Goal: Transaction & Acquisition: Purchase product/service

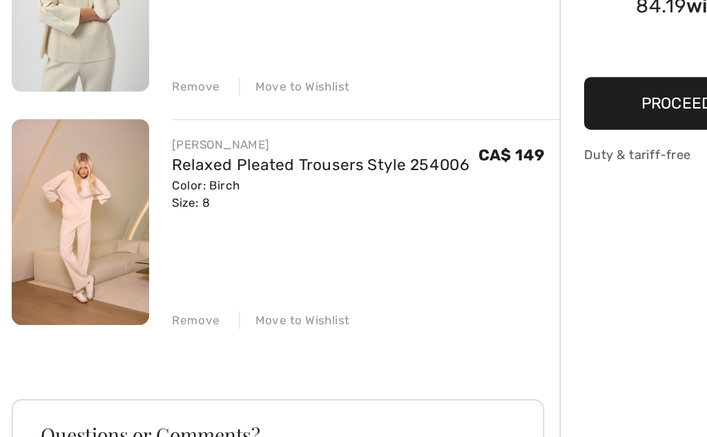
scroll to position [172, 0]
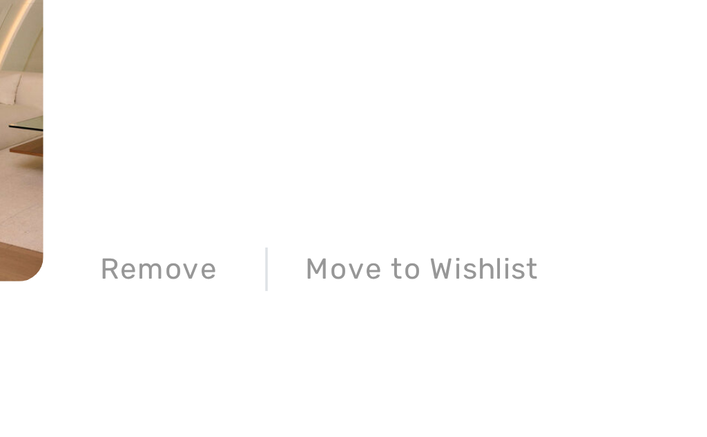
click at [122, 309] on div "Remove" at bounding box center [139, 315] width 34 height 12
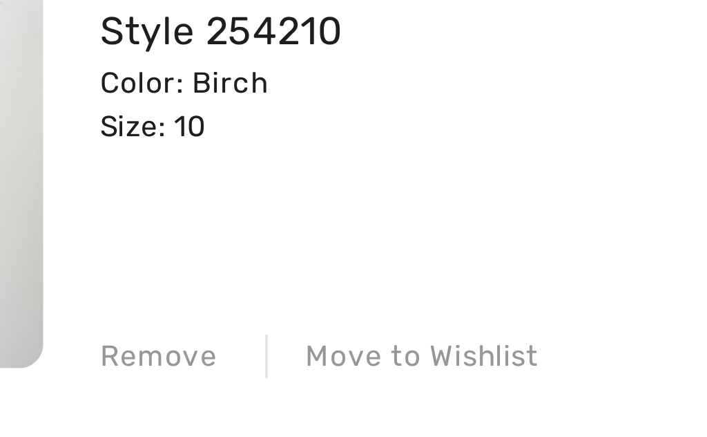
click at [122, 144] on div "Remove" at bounding box center [139, 150] width 34 height 12
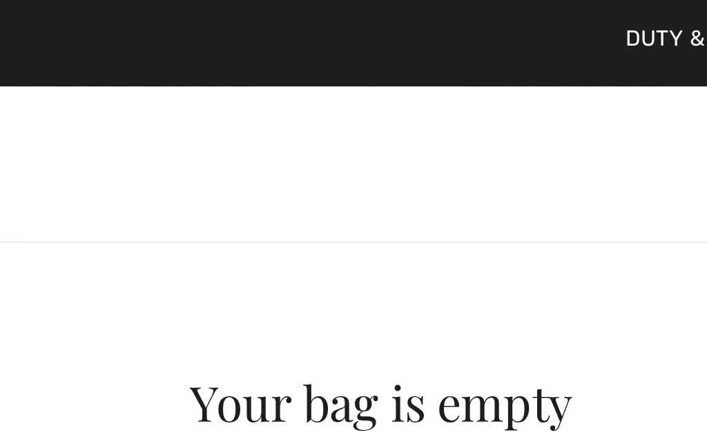
scroll to position [95, 0]
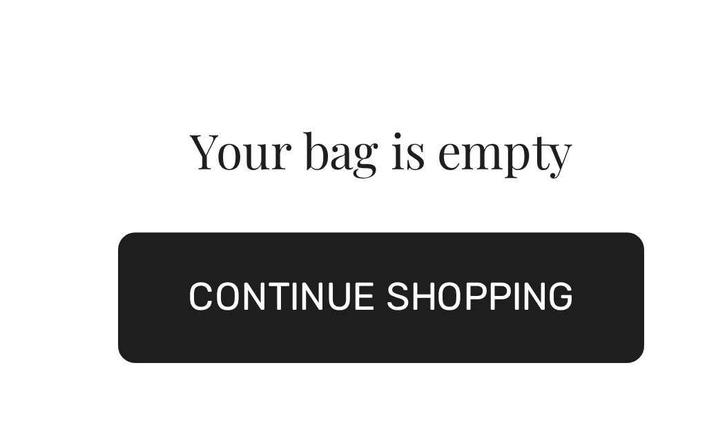
click at [149, 144] on button "CONTINUE SHOPPING" at bounding box center [202, 162] width 151 height 37
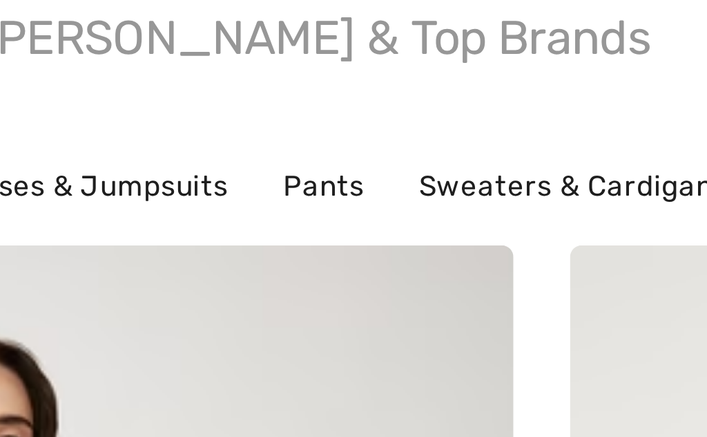
click at [271, 214] on link "Pants" at bounding box center [290, 223] width 38 height 18
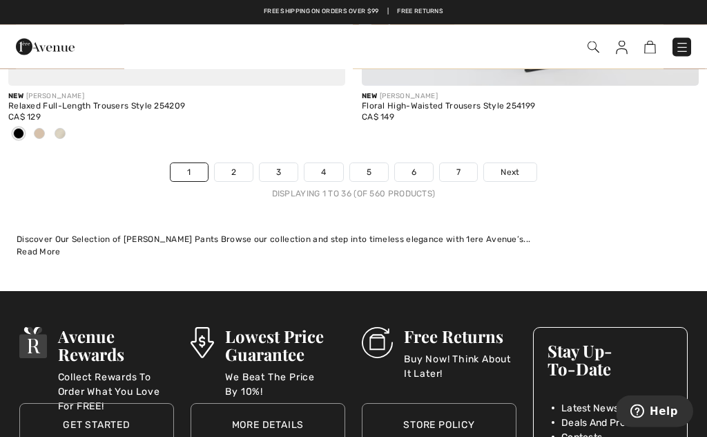
scroll to position [10608, 0]
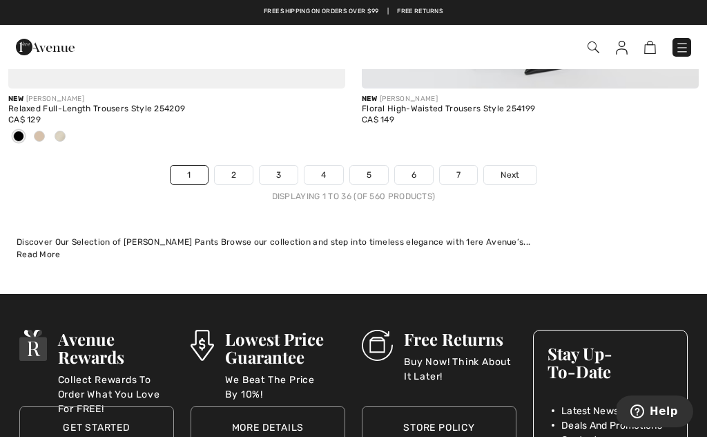
click at [236, 167] on link "2" at bounding box center [234, 175] width 38 height 18
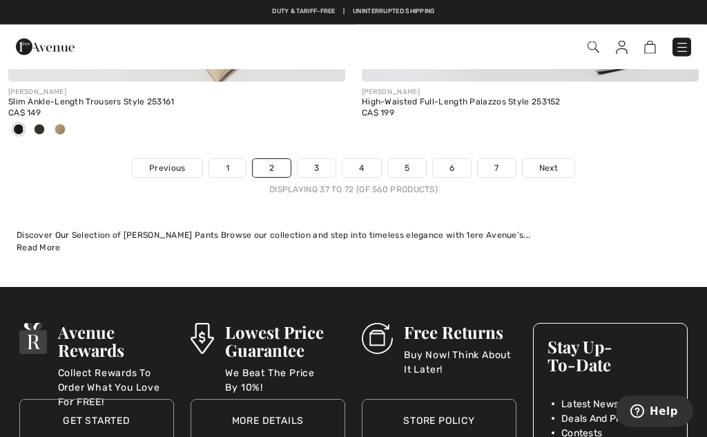
scroll to position [10635, 0]
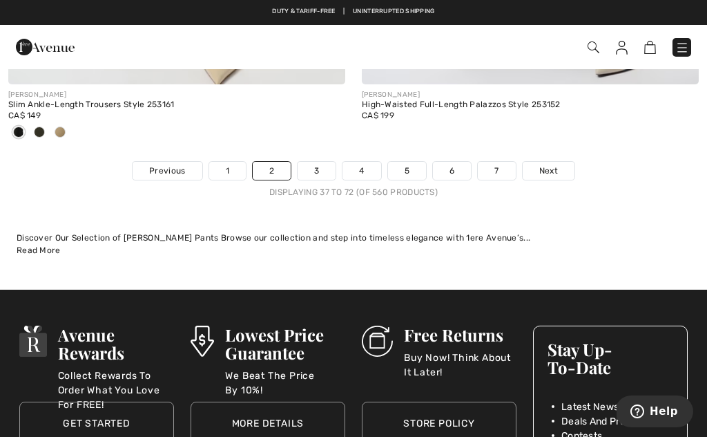
click at [310, 166] on link "3" at bounding box center [317, 171] width 38 height 18
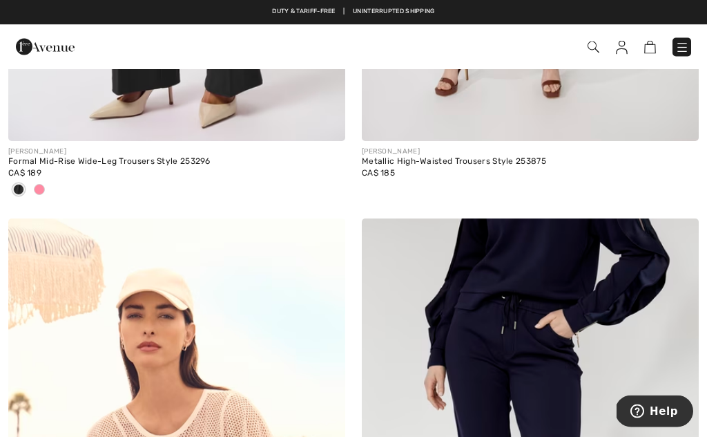
scroll to position [626, 0]
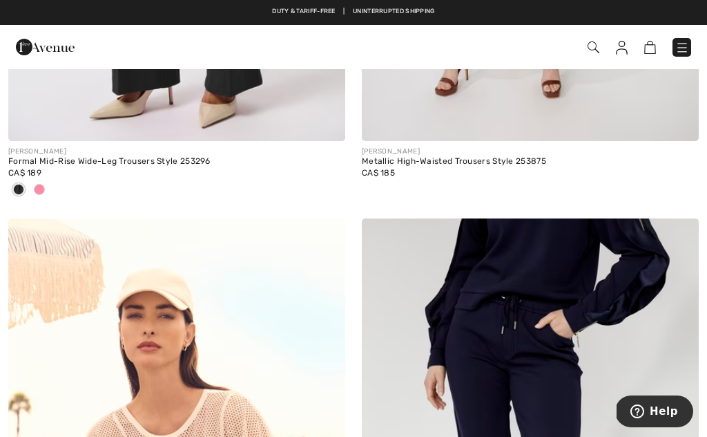
click at [597, 50] on img at bounding box center [594, 47] width 12 height 12
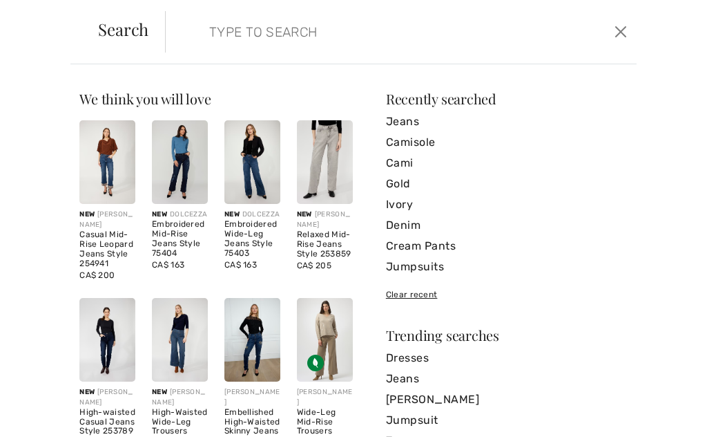
click at [280, 32] on input "search" at bounding box center [353, 31] width 309 height 41
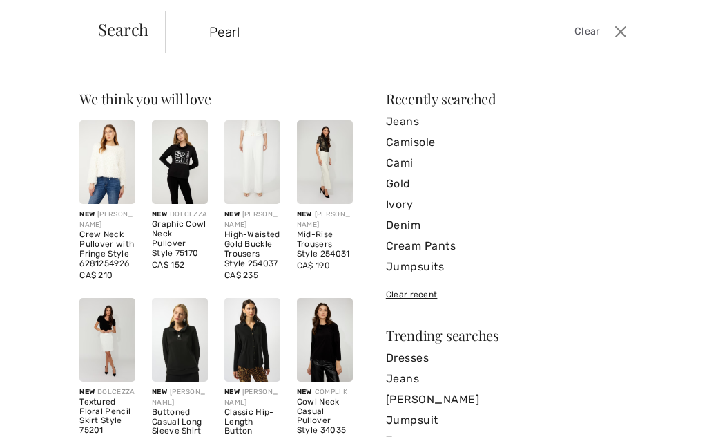
type input "Pearl"
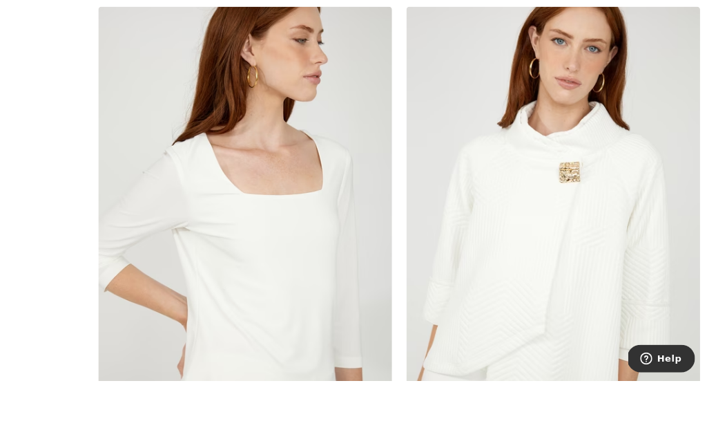
scroll to position [3828, 0]
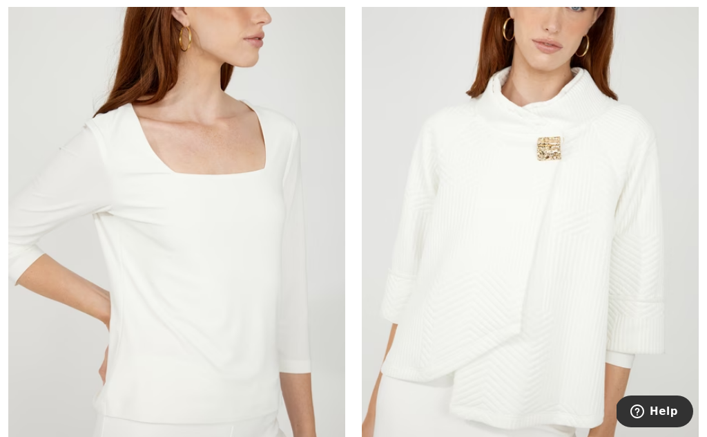
click at [260, 205] on img at bounding box center [176, 212] width 337 height 506
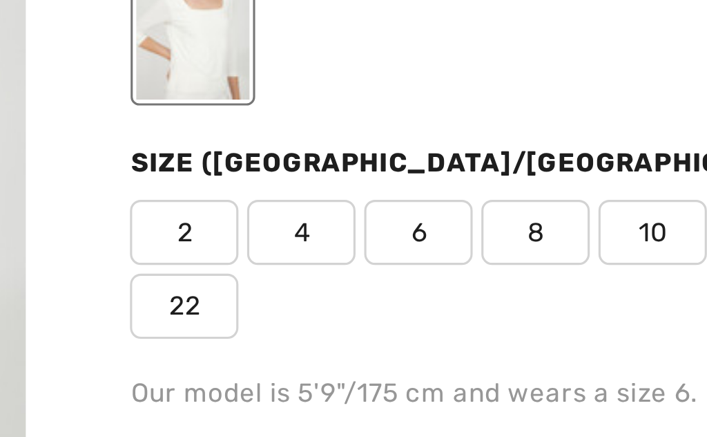
click at [430, 284] on span "10" at bounding box center [447, 294] width 35 height 21
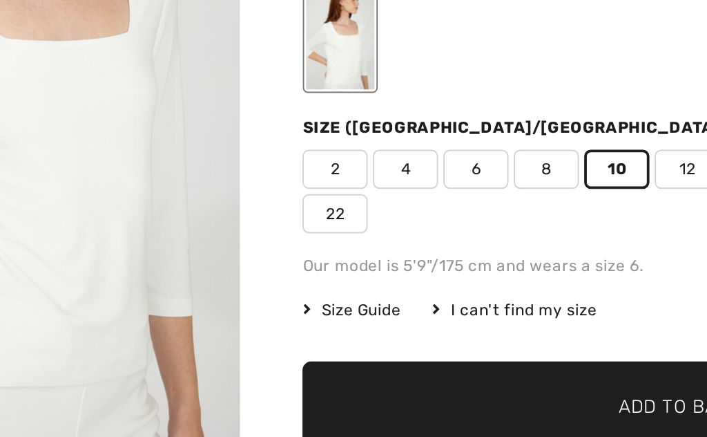
scroll to position [28, 0]
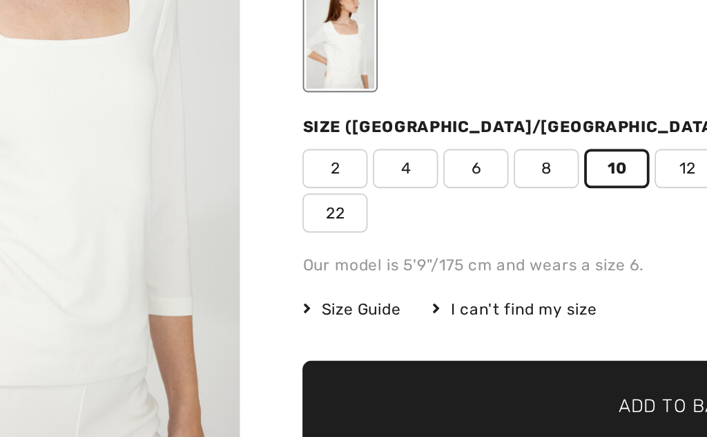
click at [415, 385] on span "✔ Added to Bag" at bounding box center [457, 392] width 84 height 15
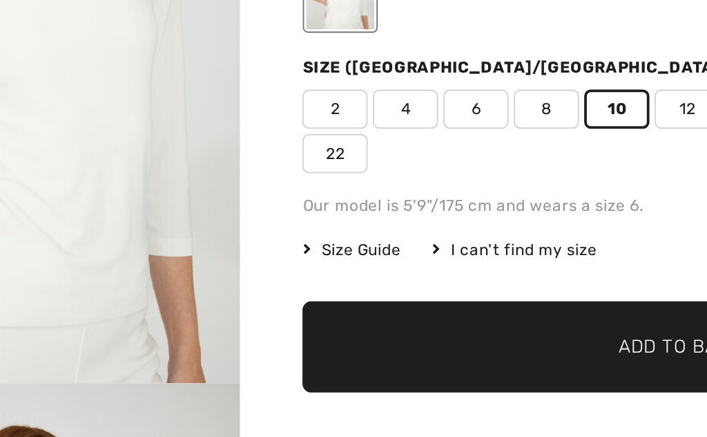
scroll to position [60, 0]
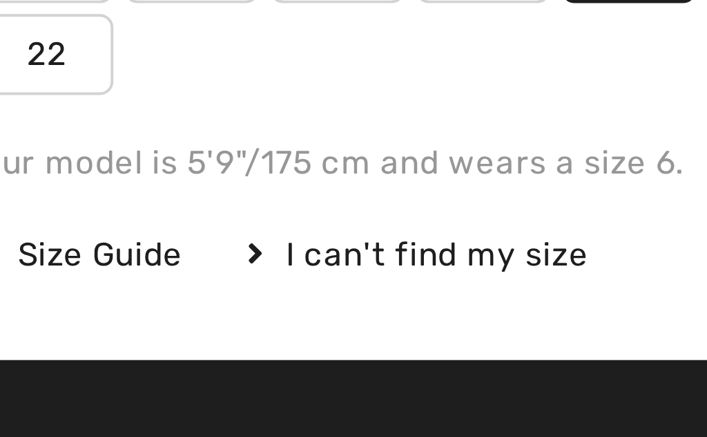
click at [280, 303] on div "Size Guide" at bounding box center [314, 309] width 68 height 12
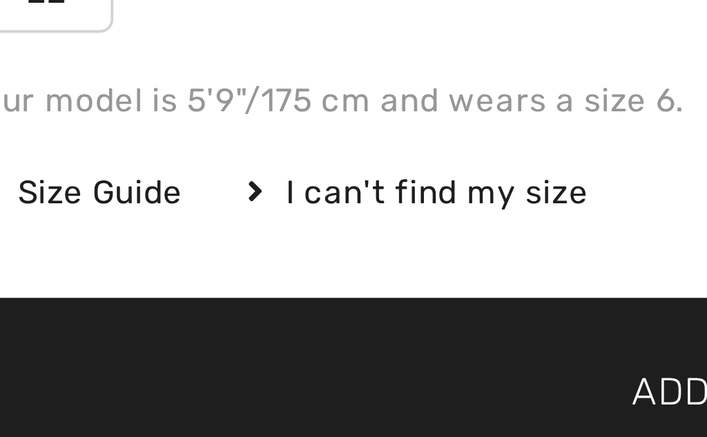
click at [280, 303] on span "Size Guide" at bounding box center [306, 309] width 52 height 12
click at [437, 307] on td "38" at bounding box center [450, 321] width 26 height 28
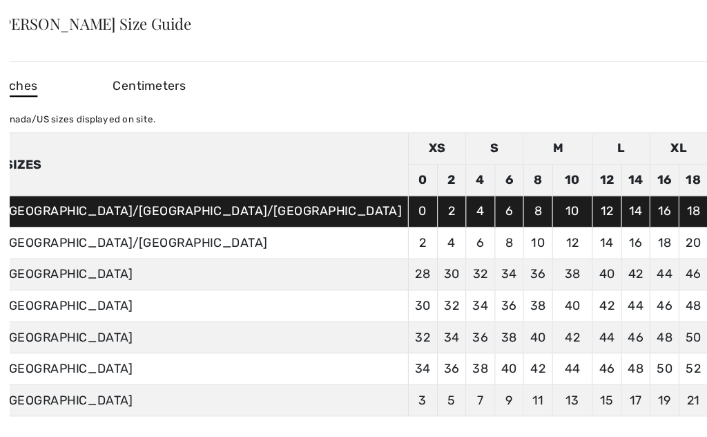
scroll to position [184, 0]
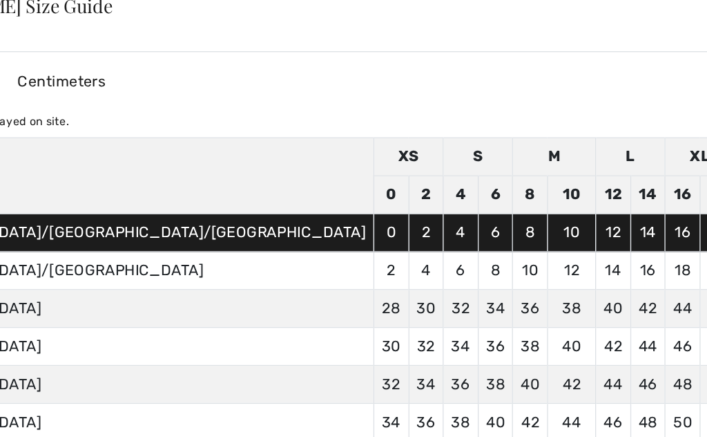
click at [704, 8] on div "✕" at bounding box center [711, 20] width 15 height 29
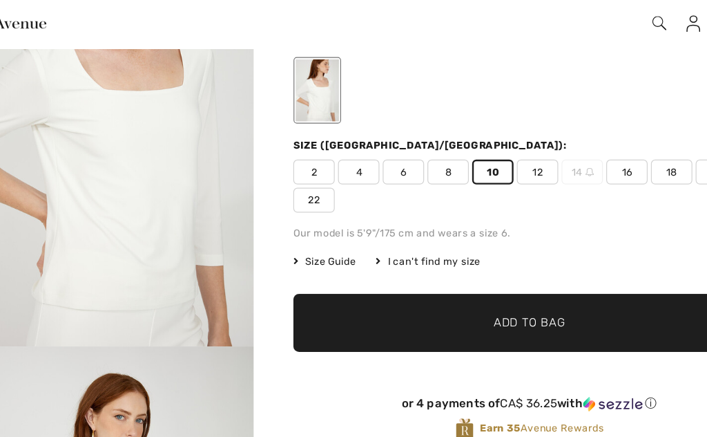
scroll to position [124, 0]
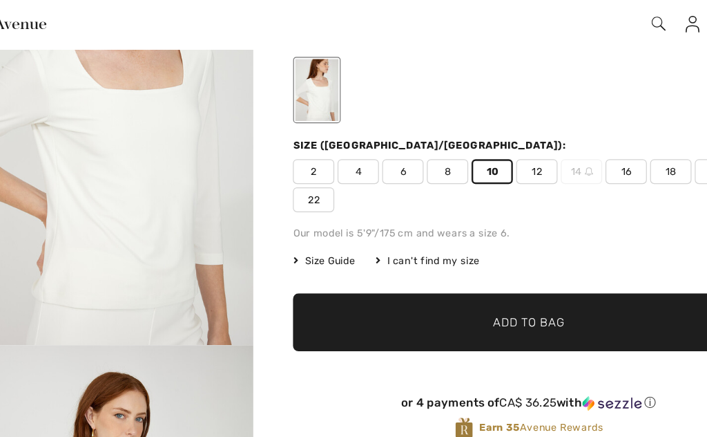
click at [461, 289] on span "Add to Bag" at bounding box center [477, 296] width 59 height 15
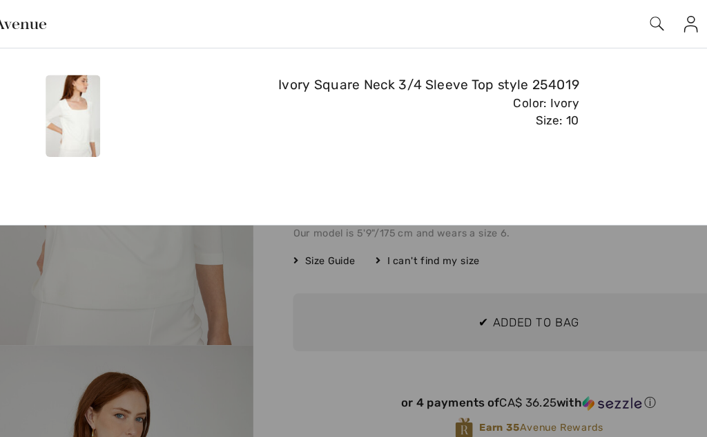
scroll to position [0, 0]
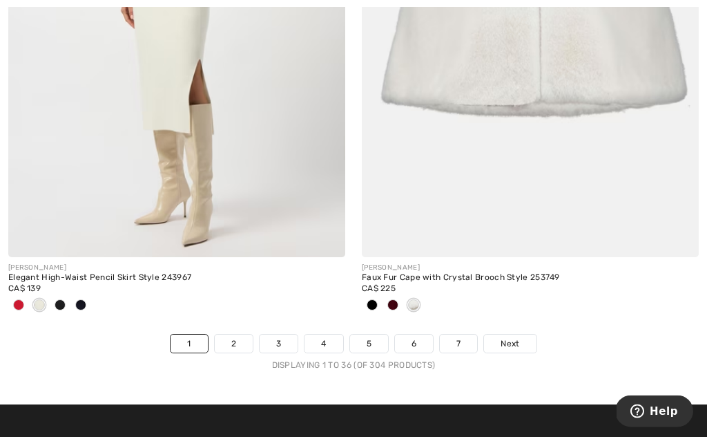
scroll to position [10490, 0]
click at [240, 334] on link "2" at bounding box center [234, 343] width 38 height 18
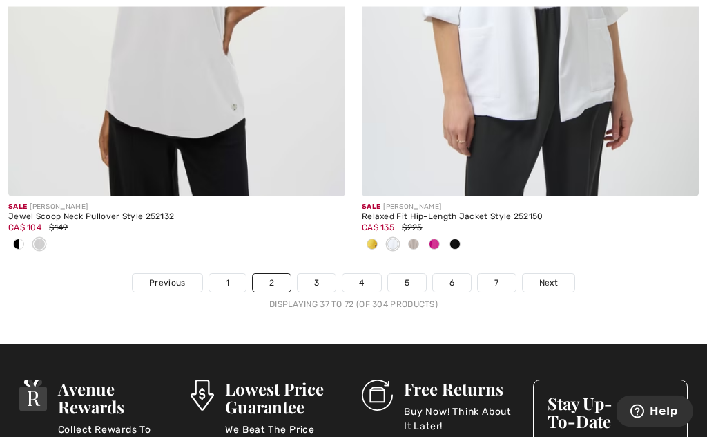
scroll to position [10597, 0]
click at [309, 274] on link "3" at bounding box center [317, 283] width 38 height 18
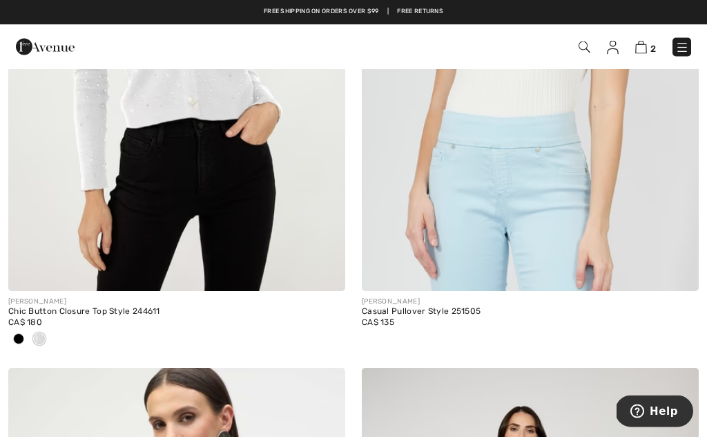
click at [591, 46] on img at bounding box center [585, 47] width 12 height 12
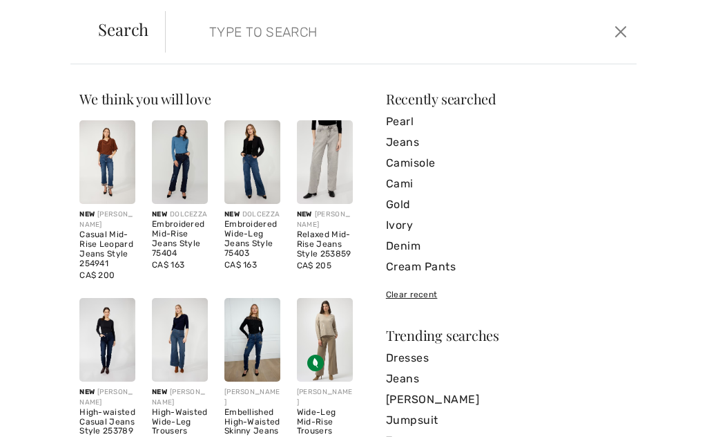
click at [370, 28] on input "search" at bounding box center [353, 31] width 309 height 41
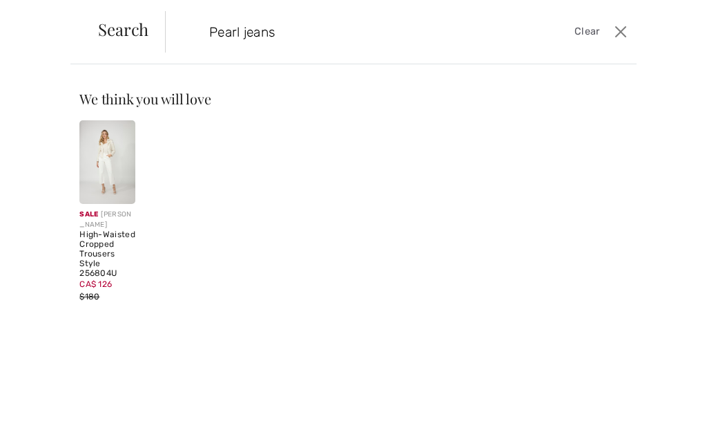
type input "Pearl jeans"
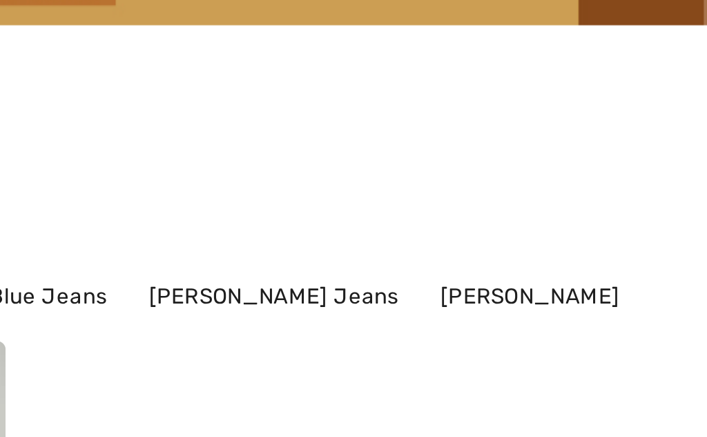
click at [506, 228] on link "Frank Lyman Jeans" at bounding box center [547, 237] width 83 height 18
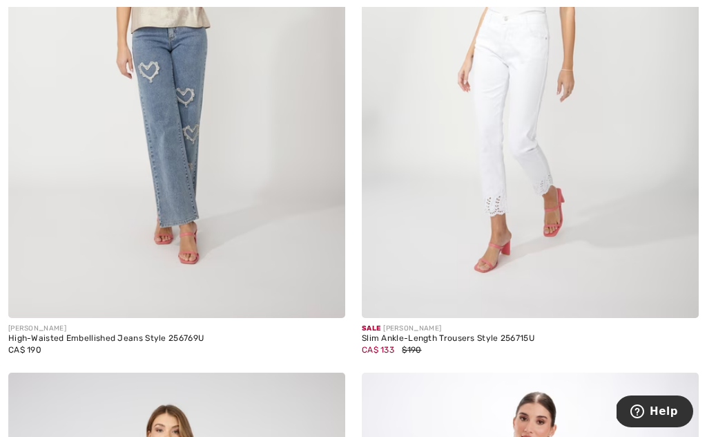
scroll to position [5094, 0]
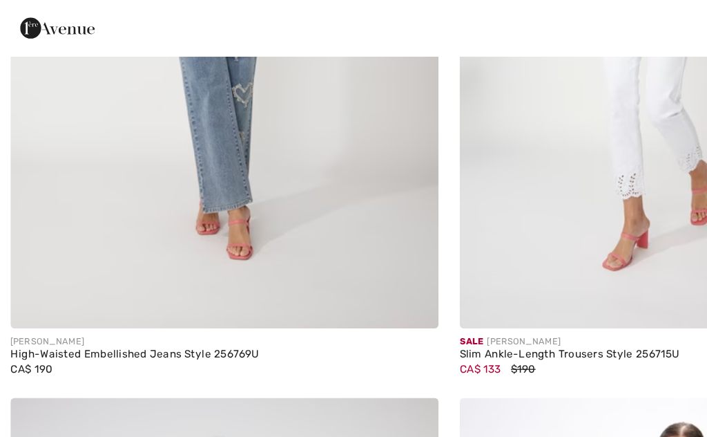
click at [202, 127] on img at bounding box center [176, 31] width 337 height 506
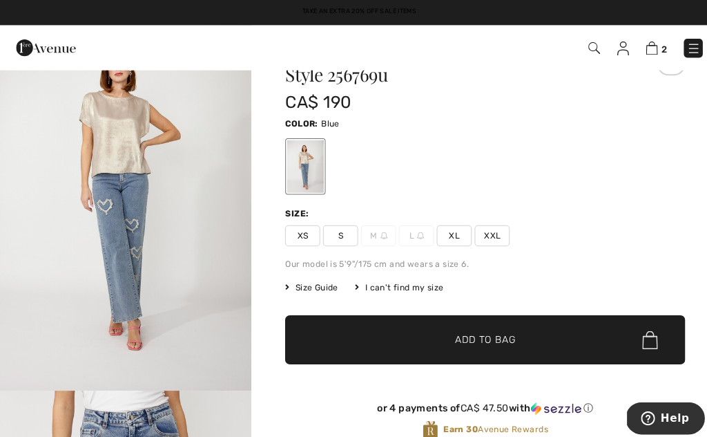
scroll to position [102, 0]
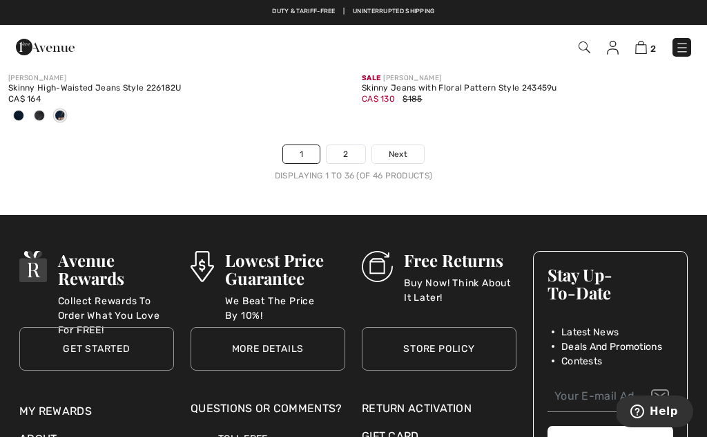
scroll to position [10441, 0]
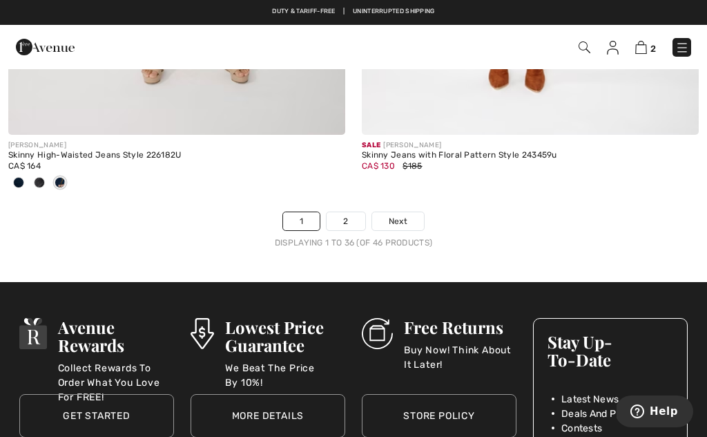
click at [348, 212] on link "2" at bounding box center [346, 221] width 38 height 18
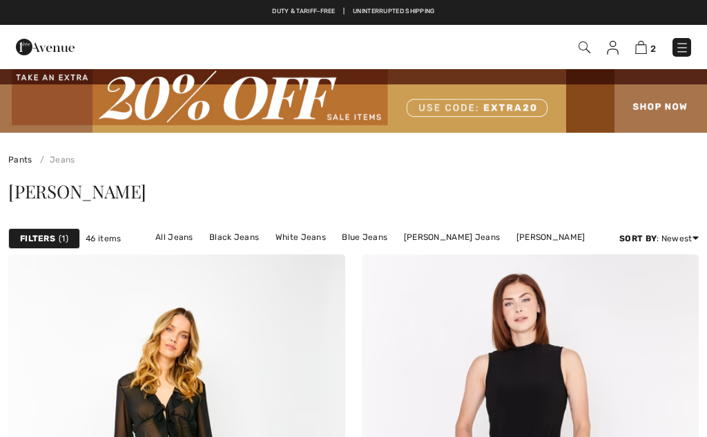
checkbox input "true"
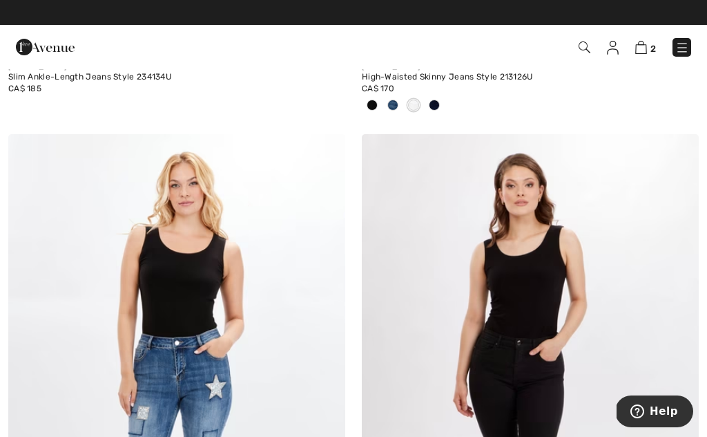
scroll to position [1850, 0]
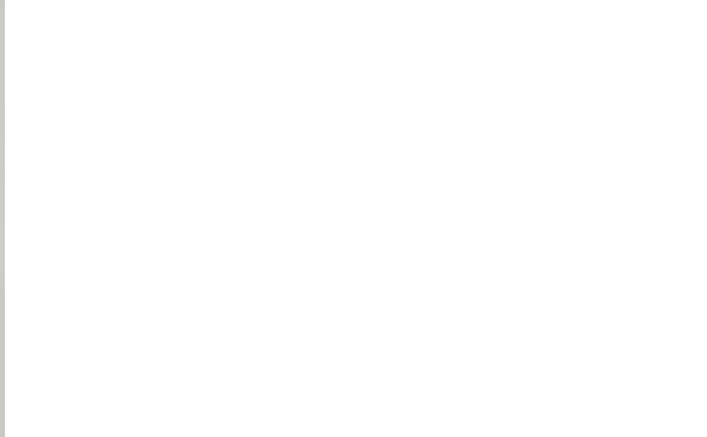
click at [394, 95] on link "[PERSON_NAME] Jeans" at bounding box center [449, 93] width 111 height 18
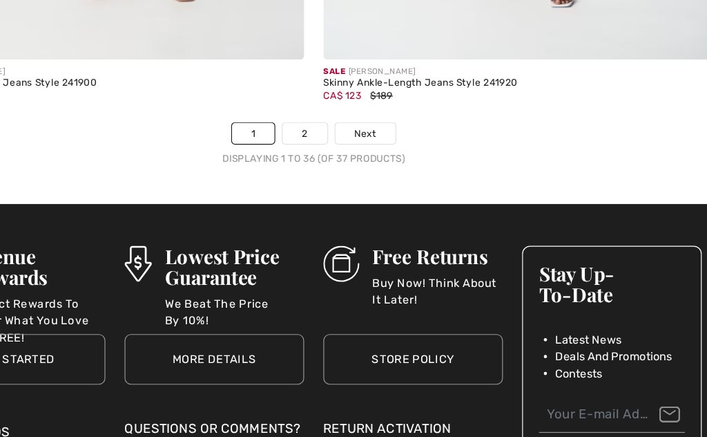
scroll to position [10615, 0]
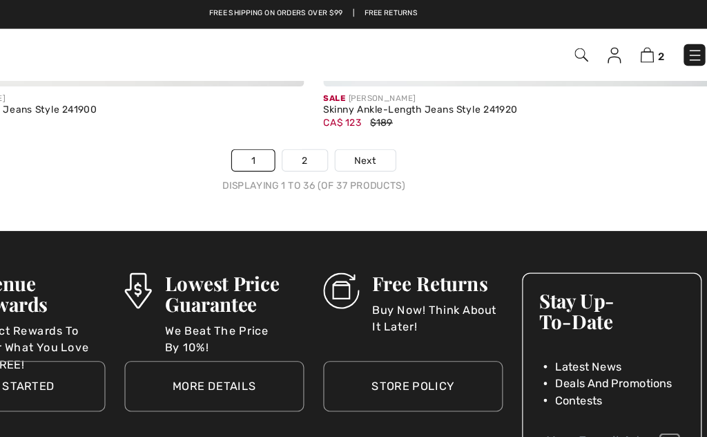
click at [327, 131] on link "2" at bounding box center [346, 138] width 38 height 18
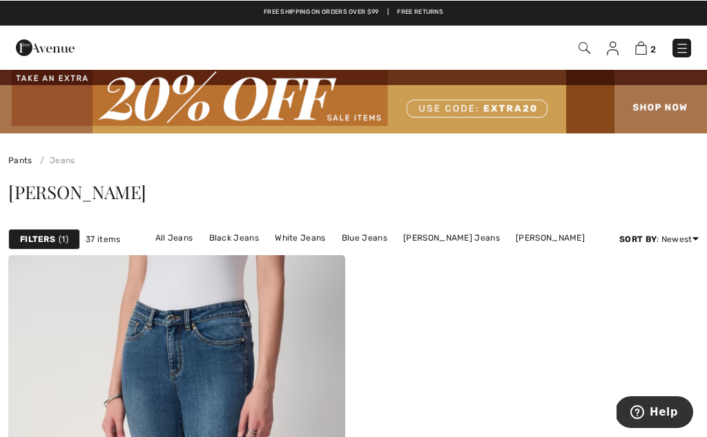
click at [683, 47] on img at bounding box center [683, 48] width 14 height 14
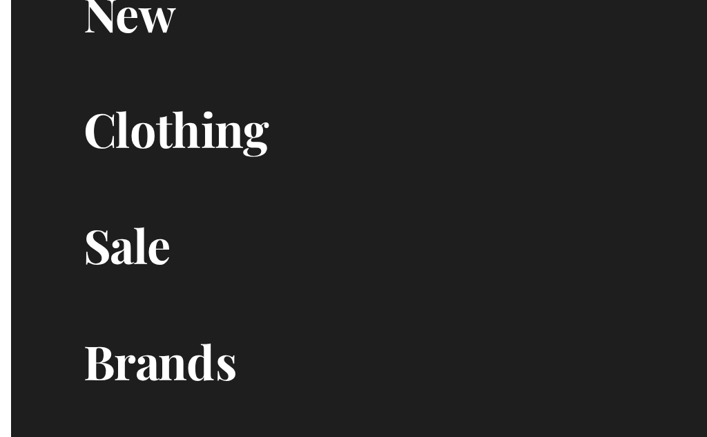
click at [61, 134] on link "New Toggle submenu" at bounding box center [354, 149] width 680 height 30
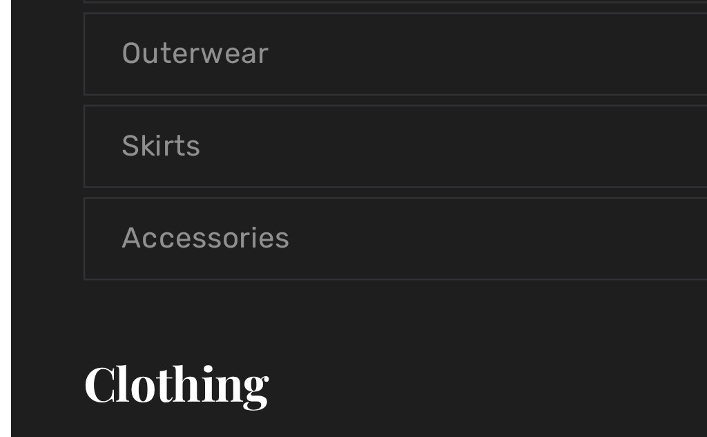
scroll to position [238, 0]
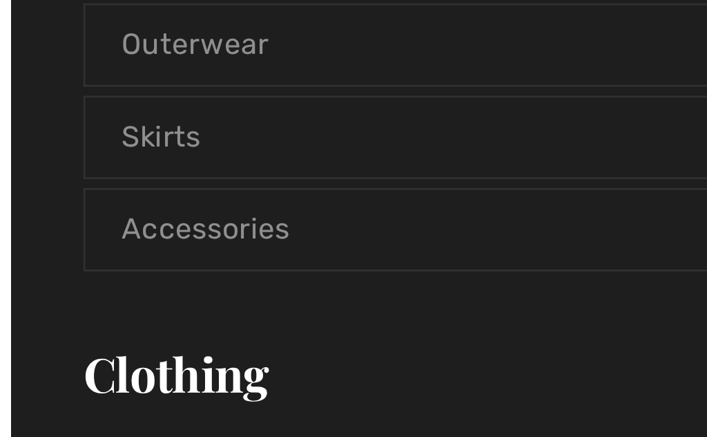
click at [173, 216] on link "Accessories" at bounding box center [353, 231] width 651 height 30
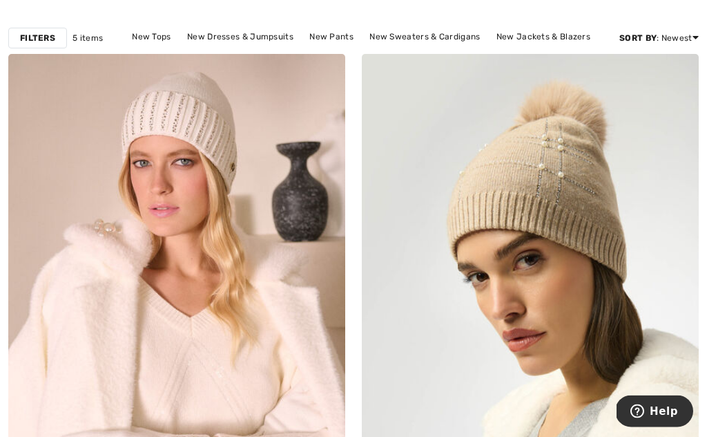
scroll to position [214, 0]
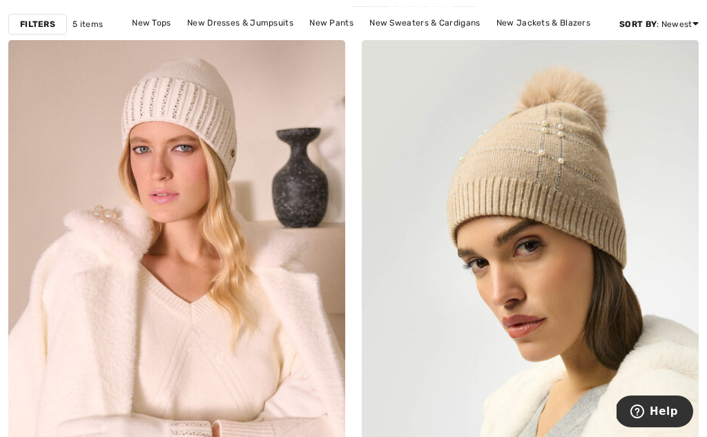
click at [240, 226] on img at bounding box center [176, 293] width 337 height 506
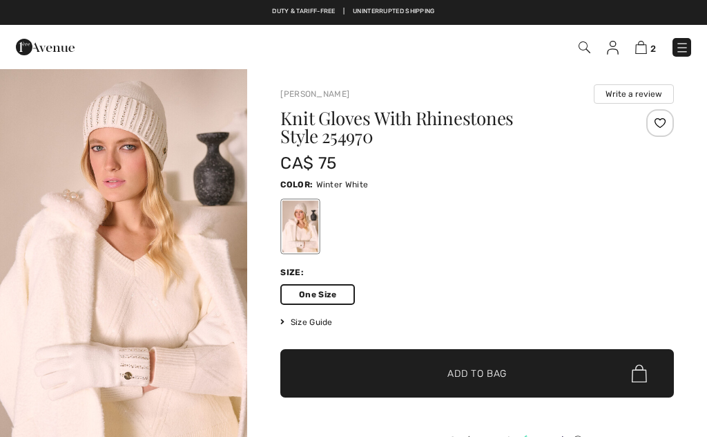
checkbox input "true"
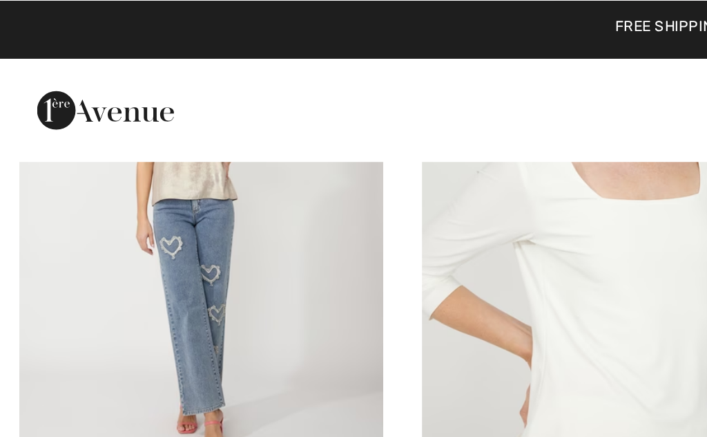
scroll to position [1420, 0]
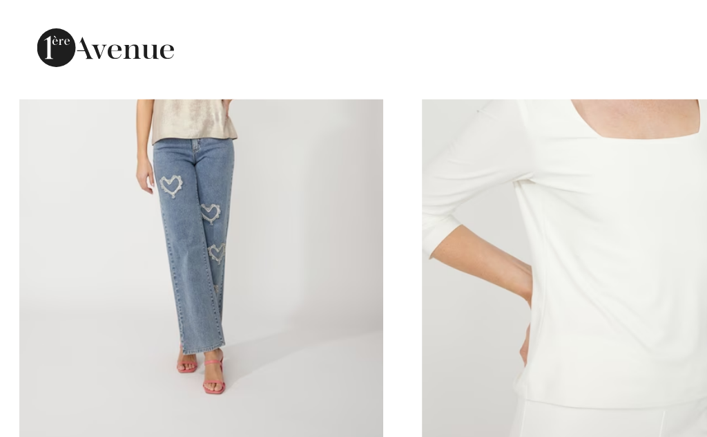
click at [133, 97] on img at bounding box center [86, 103] width 156 height 234
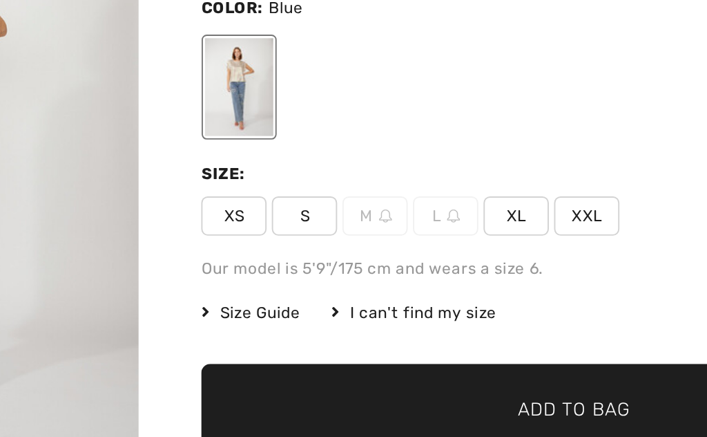
click at [355, 277] on span "M" at bounding box center [372, 287] width 35 height 21
click at [202, 114] on div "If you'd like to be notified when a size becomes available, just select the siz…" at bounding box center [356, 194] width 456 height 188
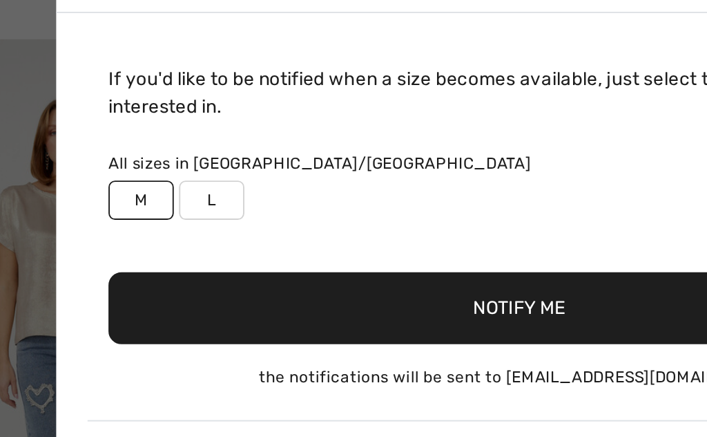
click at [276, 192] on button "Notify Me" at bounding box center [357, 211] width 434 height 38
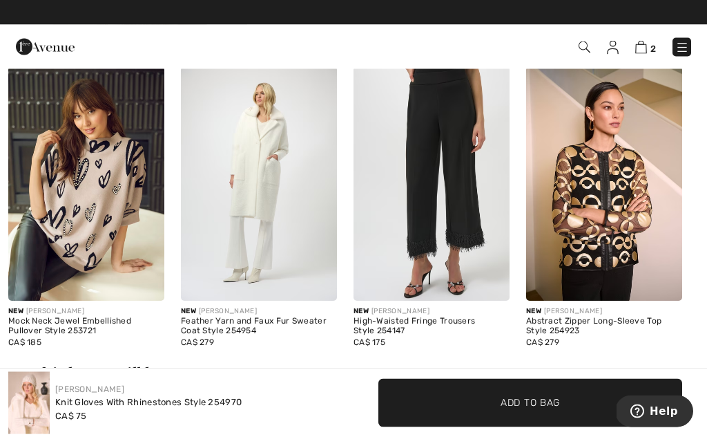
scroll to position [673, 0]
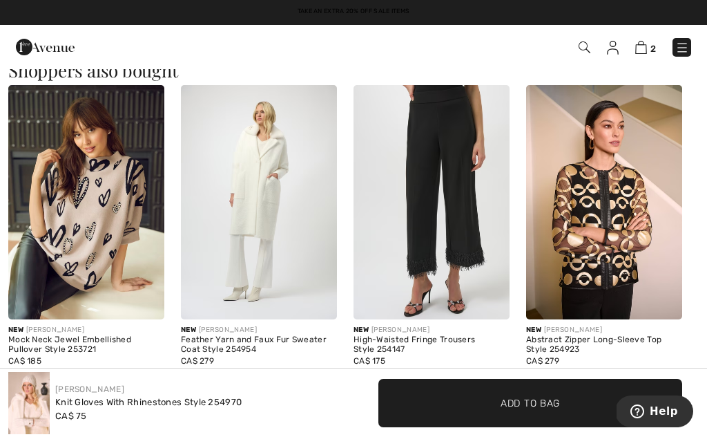
click at [684, 41] on img at bounding box center [683, 48] width 14 height 14
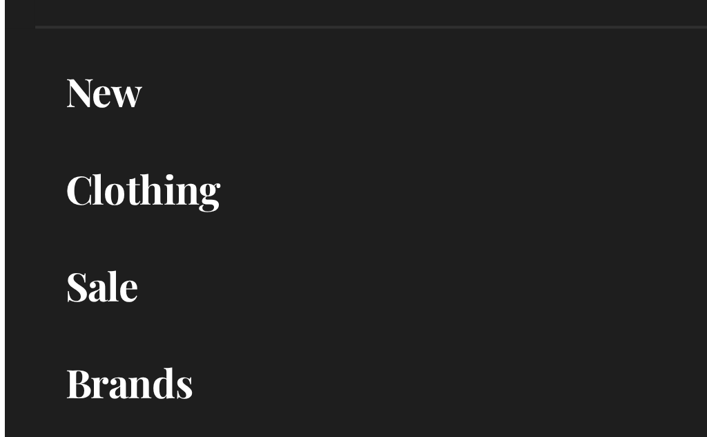
scroll to position [99, 0]
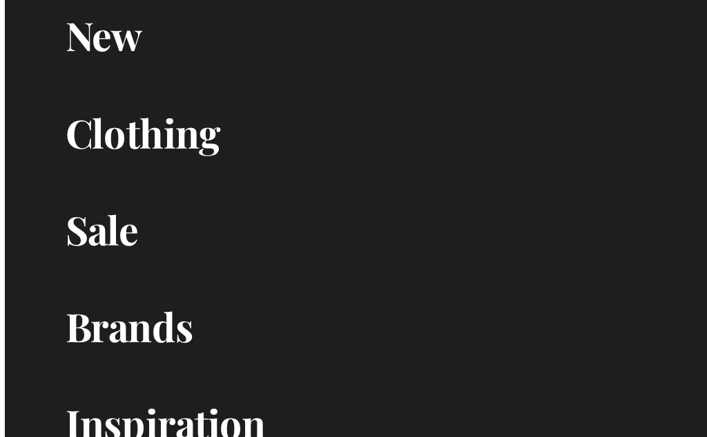
click at [90, 79] on link "Clothing Toggle submenu" at bounding box center [354, 94] width 680 height 30
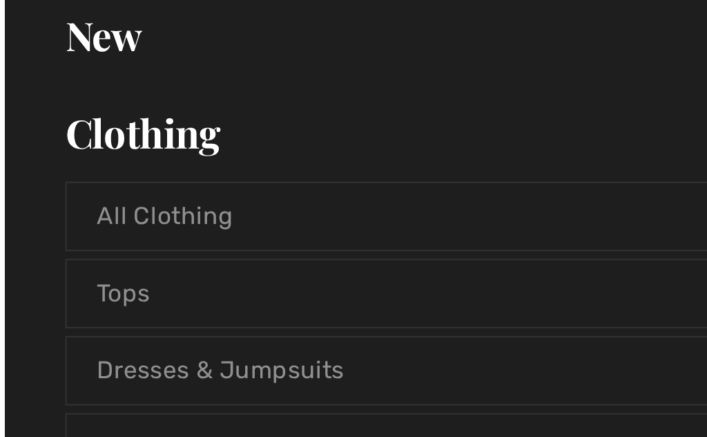
click at [55, 35] on link "New Toggle submenu" at bounding box center [354, 50] width 680 height 30
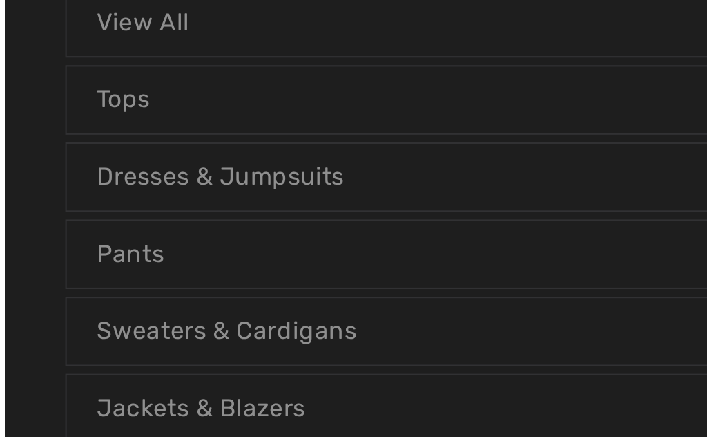
scroll to position [150, 0]
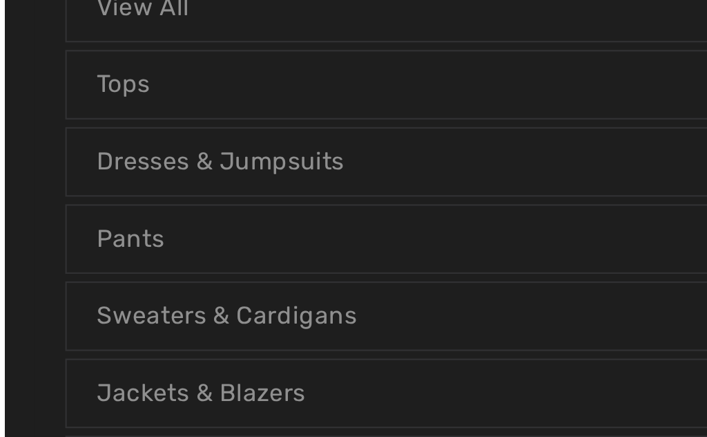
click at [123, 163] on link "Sweaters & Cardigans" at bounding box center [353, 178] width 651 height 30
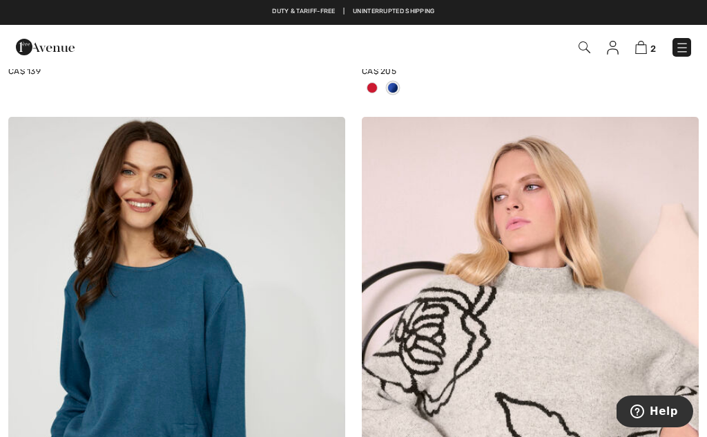
scroll to position [3050, 0]
